Goal: Information Seeking & Learning: Learn about a topic

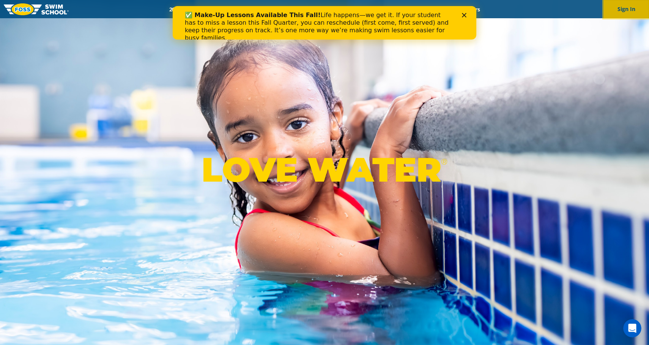
click at [619, 17] on button "Sign In" at bounding box center [627, 9] width 46 height 18
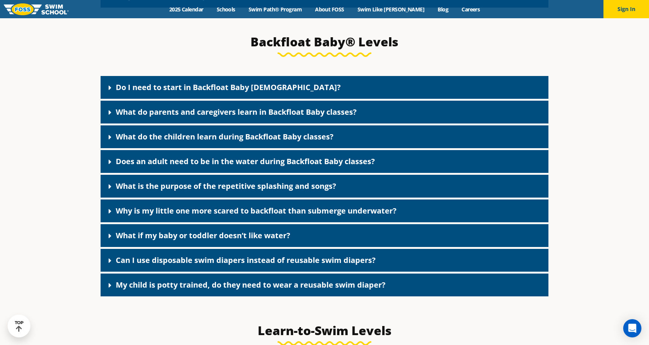
scroll to position [1672, 0]
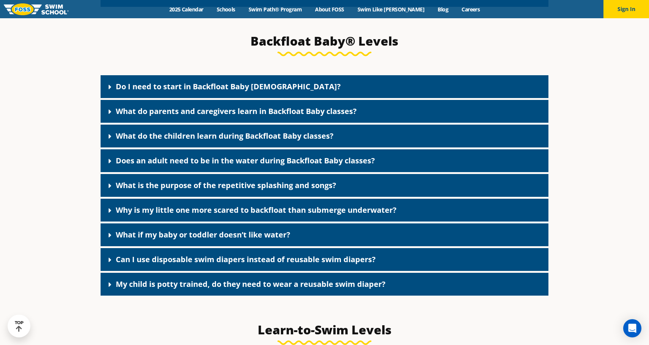
click at [203, 141] on link "What do the children learn during Backfloat Baby classes?" at bounding box center [225, 136] width 218 height 10
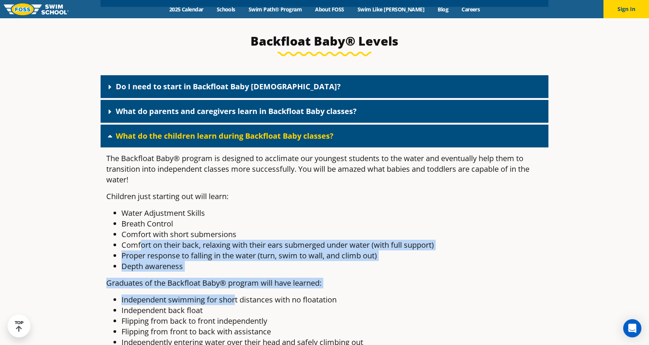
drag, startPoint x: 139, startPoint y: 259, endPoint x: 235, endPoint y: 311, distance: 108.6
click at [235, 311] on div "The Backfloat Baby® program is designed to acclimate our youngest students to t…" at bounding box center [325, 258] width 448 height 223
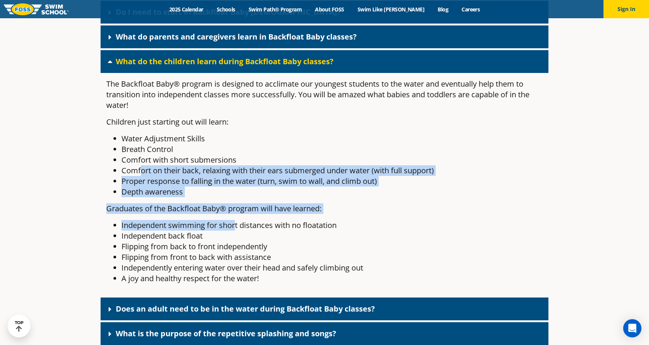
scroll to position [1747, 0]
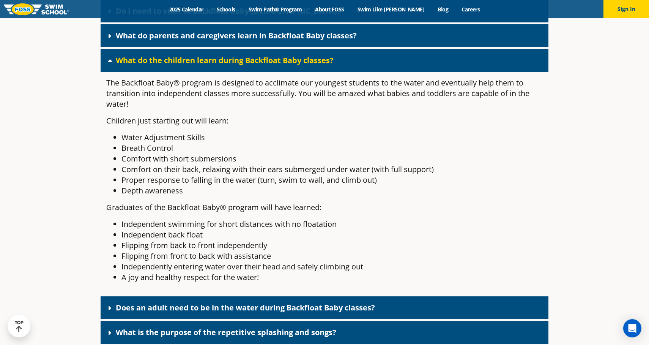
click at [190, 261] on li "Flipping from front to back with assistance" at bounding box center [332, 256] width 421 height 11
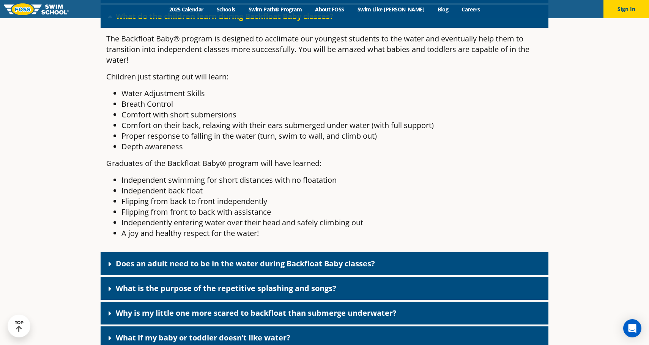
scroll to position [1795, 0]
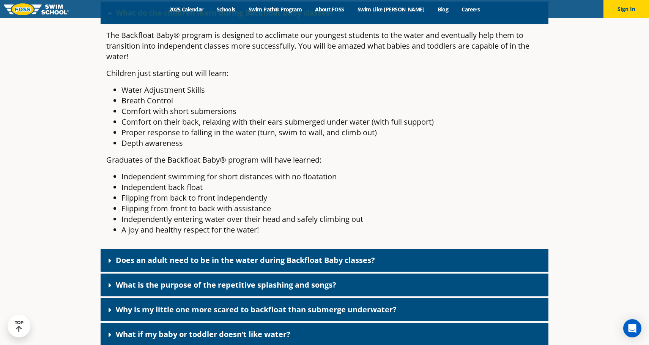
click at [172, 265] on link "Does an adult need to be in the water during Backfloat Baby classes?" at bounding box center [245, 260] width 259 height 10
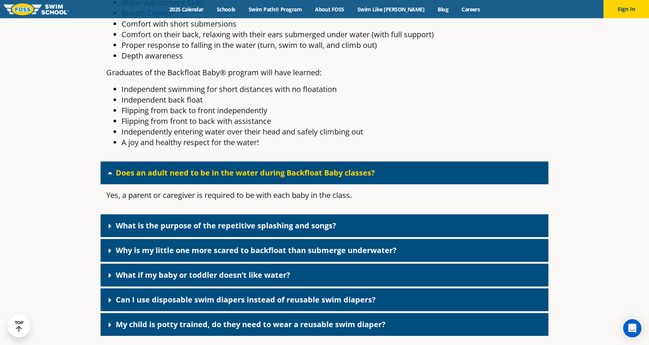
scroll to position [1890, 0]
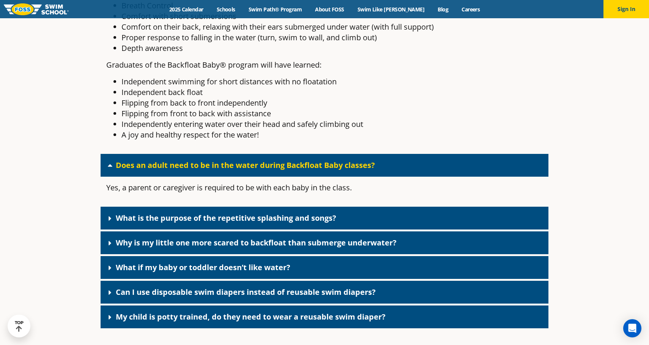
click at [239, 223] on link "What is the purpose of the repetitive splashing and songs?" at bounding box center [226, 218] width 221 height 10
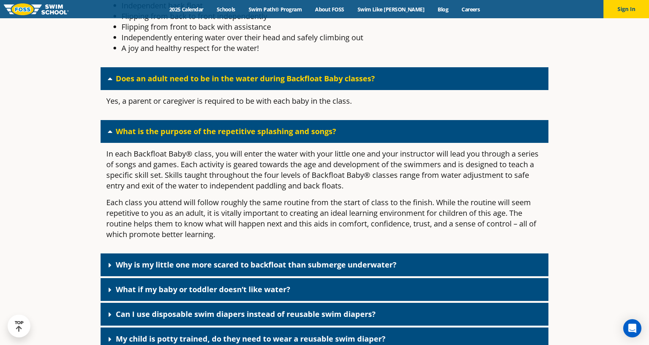
scroll to position [1978, 0]
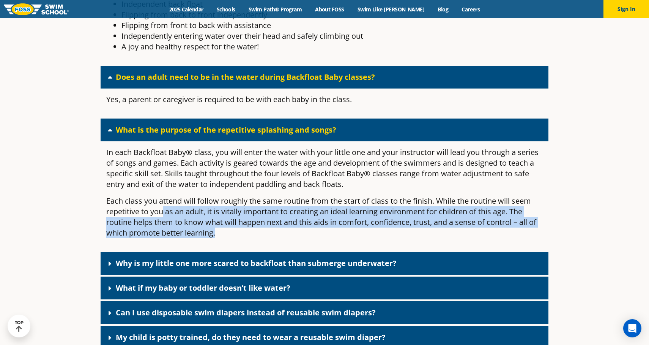
drag, startPoint x: 164, startPoint y: 217, endPoint x: 237, endPoint y: 244, distance: 77.5
click at [237, 238] on p "Each class you attend will follow roughly the same routine from the start of cl…" at bounding box center [324, 217] width 437 height 43
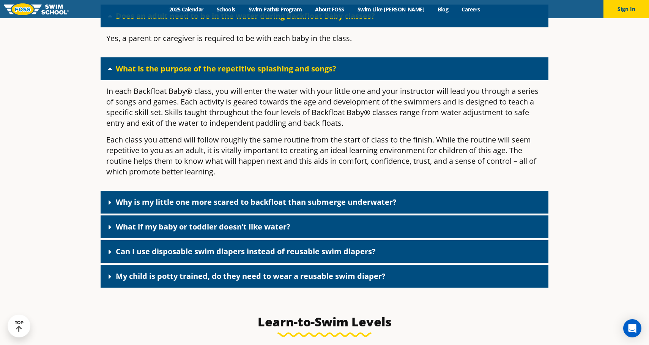
scroll to position [2040, 0]
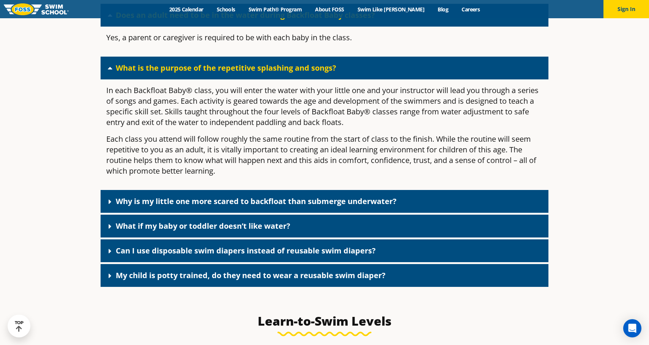
click at [217, 287] on div "My child is potty trained, do they need to wear a reusable swim diaper?" at bounding box center [325, 275] width 448 height 23
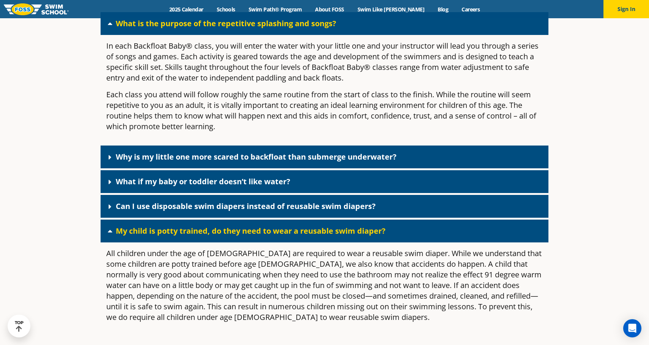
scroll to position [2085, 0]
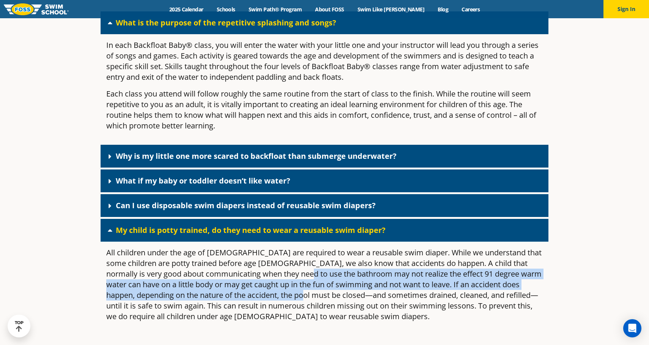
drag, startPoint x: 284, startPoint y: 285, endPoint x: 295, endPoint y: 301, distance: 19.7
click at [295, 301] on p "All children under the age of 3 are required to wear a reusable swim diaper. Wh…" at bounding box center [324, 284] width 437 height 74
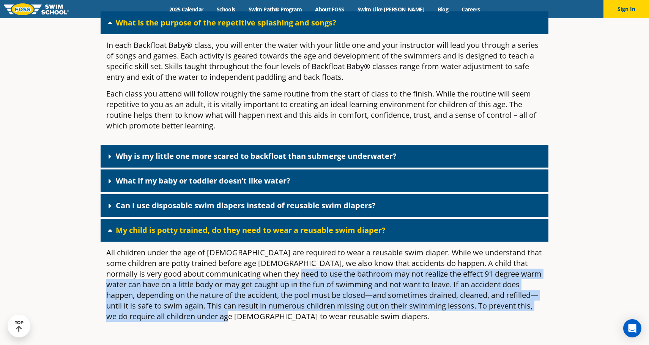
drag, startPoint x: 274, startPoint y: 285, endPoint x: 324, endPoint y: 329, distance: 66.2
click at [324, 322] on p "All children under the age of 3 are required to wear a reusable swim diaper. Wh…" at bounding box center [324, 284] width 437 height 74
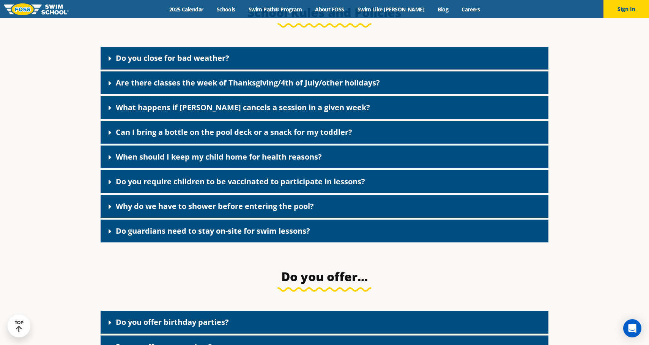
scroll to position [1121, 0]
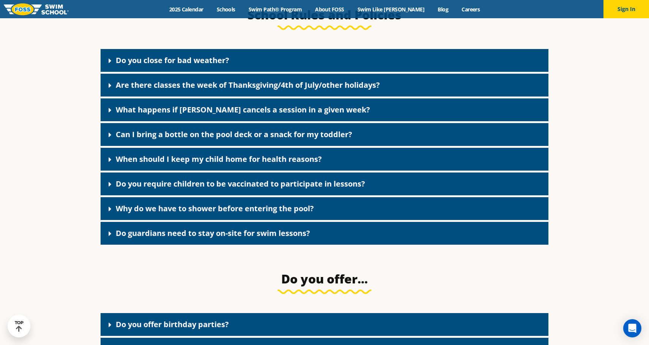
click at [325, 90] on link "Are there classes the week of Thanksgiving/4th of July/other holidays?" at bounding box center [248, 85] width 264 height 10
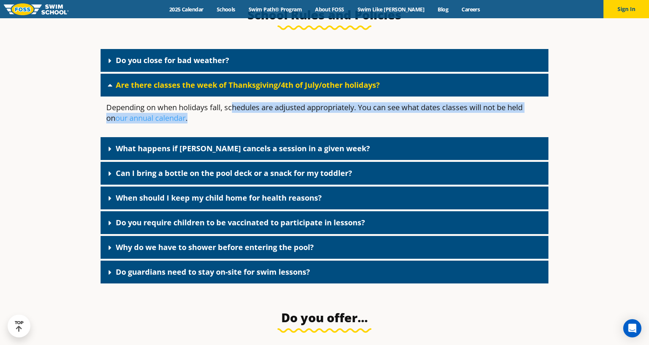
drag, startPoint x: 234, startPoint y: 113, endPoint x: 255, endPoint y: 122, distance: 22.8
click at [255, 122] on p "Depending on when holidays fall, schedules are adjusted appropriately. You can …" at bounding box center [324, 112] width 437 height 21
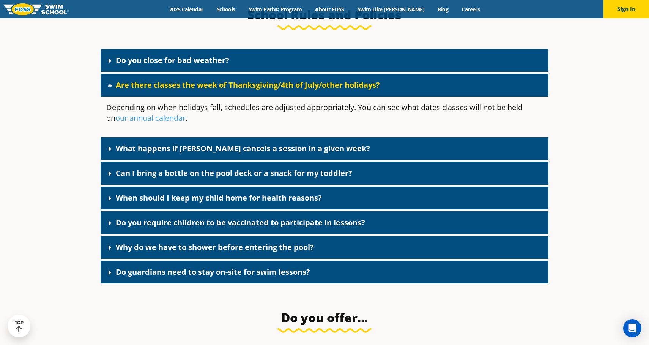
click at [164, 152] on link "What happens if FOSS cancels a session in a given week?" at bounding box center [243, 148] width 254 height 10
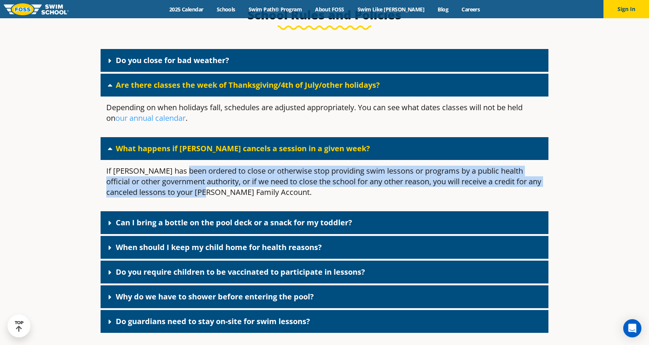
drag, startPoint x: 182, startPoint y: 175, endPoint x: 207, endPoint y: 193, distance: 30.9
click at [207, 193] on p "If FOSS has been ordered to close or otherwise stop providing swim lessons or p…" at bounding box center [324, 182] width 437 height 32
click at [230, 197] on p "If FOSS has been ordered to close or otherwise stop providing swim lessons or p…" at bounding box center [324, 182] width 437 height 32
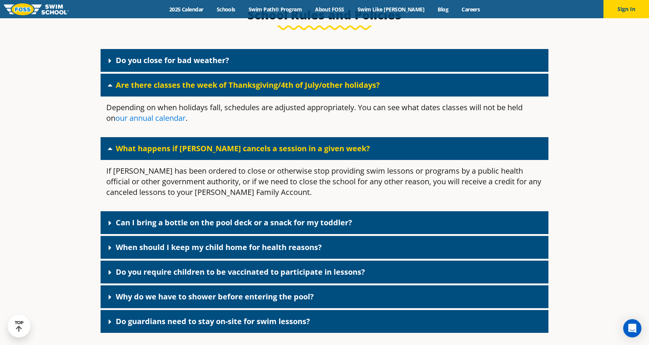
click at [165, 123] on link "our annual calendar" at bounding box center [150, 118] width 70 height 10
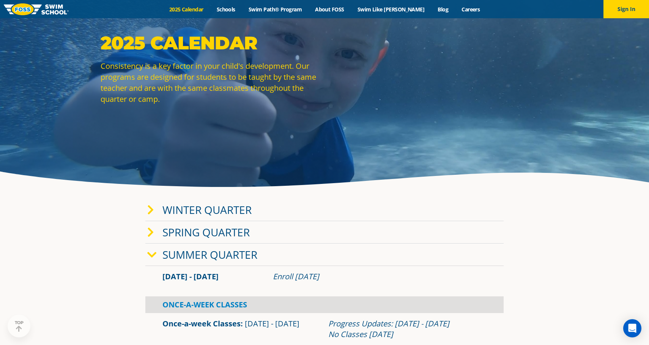
scroll to position [59, 0]
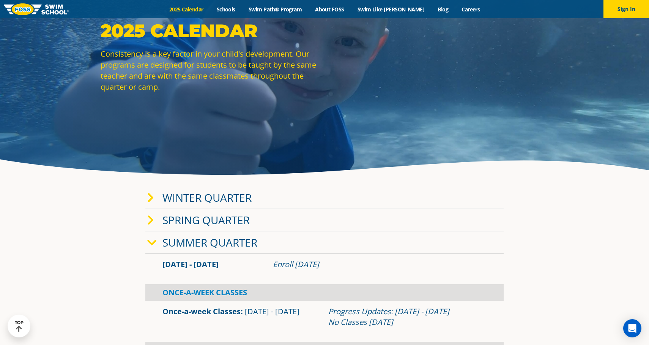
click at [148, 202] on icon at bounding box center [150, 198] width 7 height 11
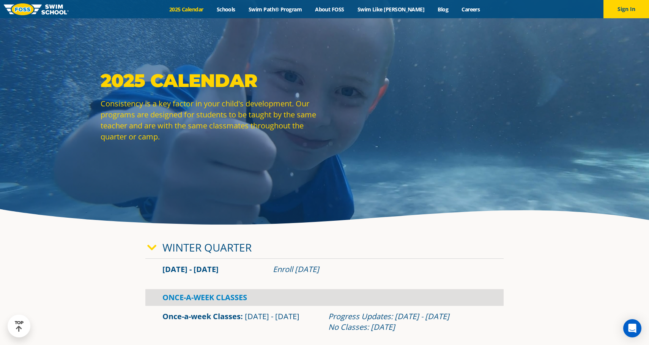
scroll to position [0, 0]
